Goal: Task Accomplishment & Management: Manage account settings

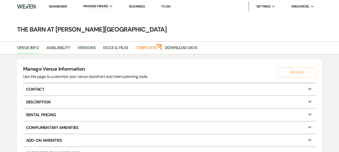
click at [64, 7] on link "Dashboard" at bounding box center [58, 6] width 18 height 4
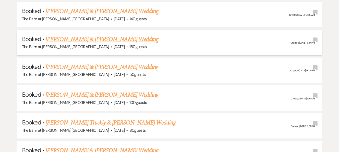
scroll to position [878, 0]
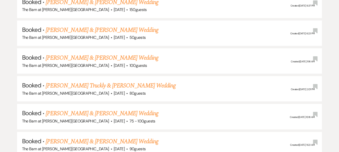
click at [119, 87] on link "Irelynn Truckly & Devin Flannery's Wedding" at bounding box center [111, 85] width 130 height 9
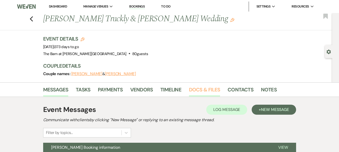
click at [209, 88] on link "Docs & Files" at bounding box center [204, 91] width 31 height 11
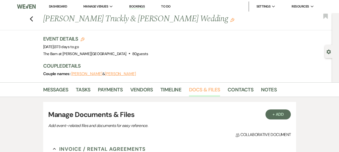
scroll to position [122, 0]
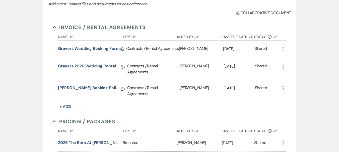
click at [89, 65] on link "Gravers 2026 Wedding Rental Agreement" at bounding box center [89, 67] width 63 height 8
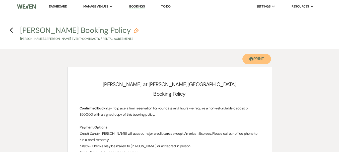
click at [257, 60] on button "Printer Print" at bounding box center [256, 59] width 29 height 10
